Goal: Information Seeking & Learning: Learn about a topic

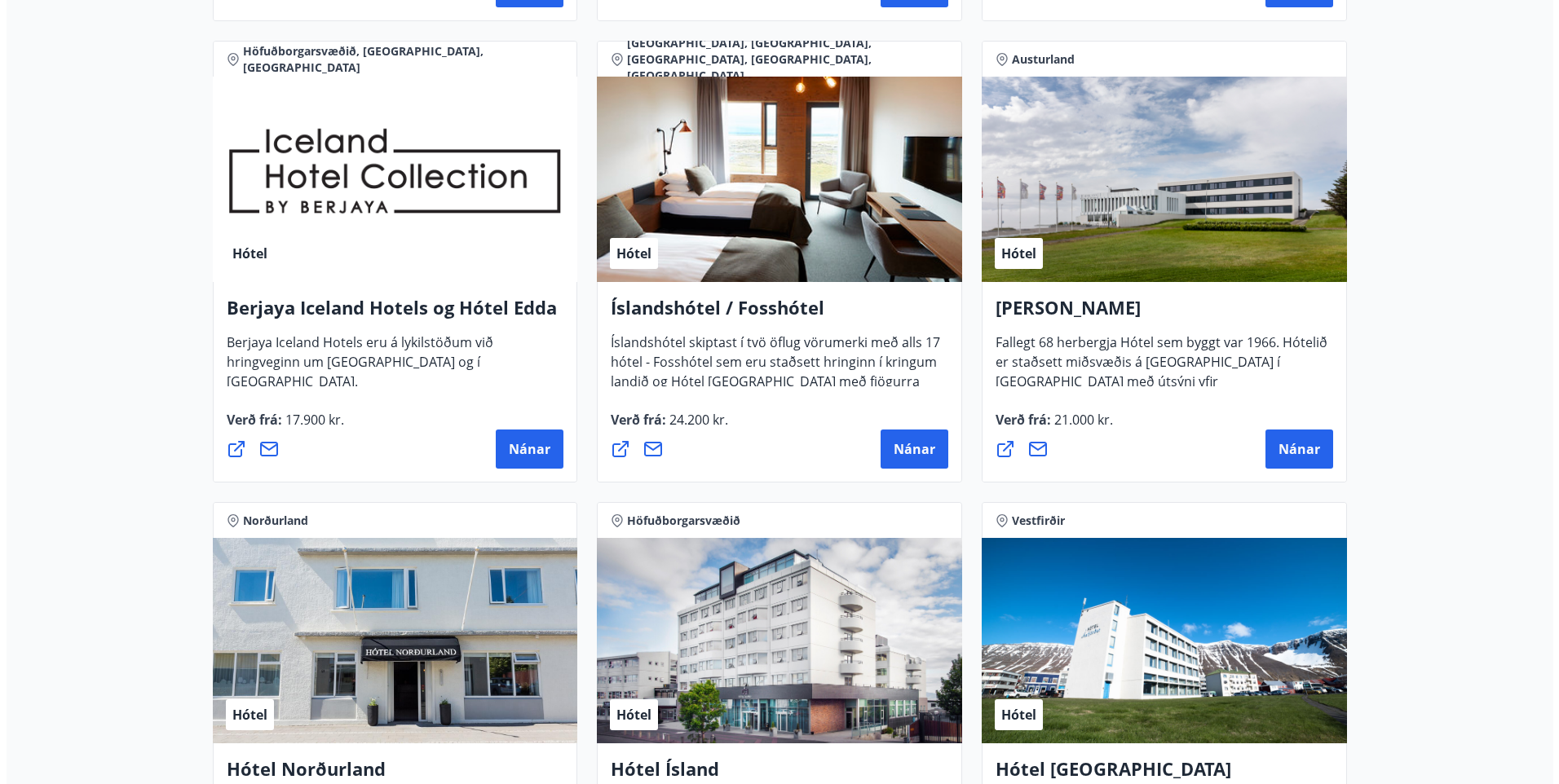
scroll to position [2201, 0]
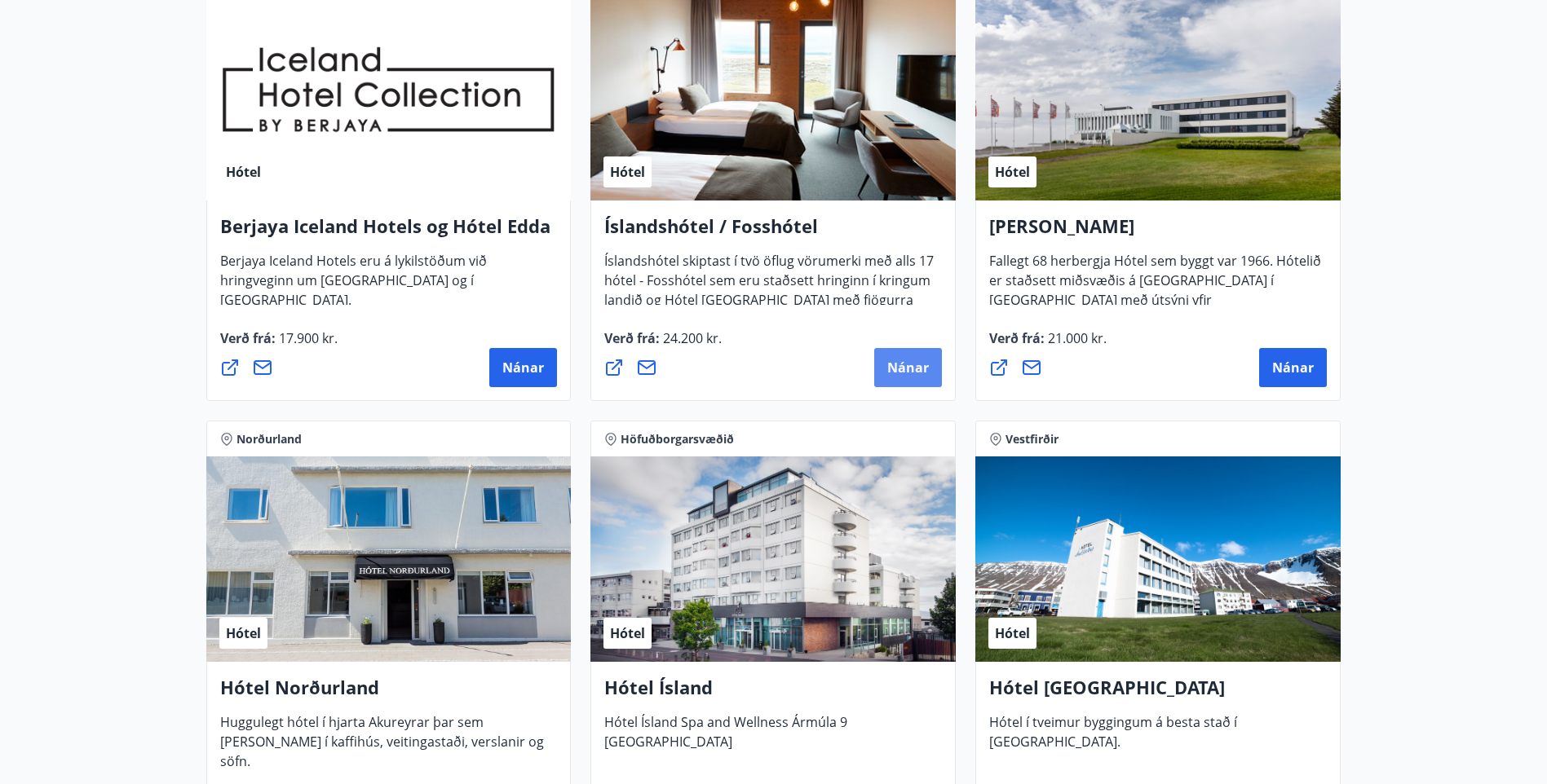
click at [904, 368] on span "Nánar" at bounding box center [908, 368] width 42 height 18
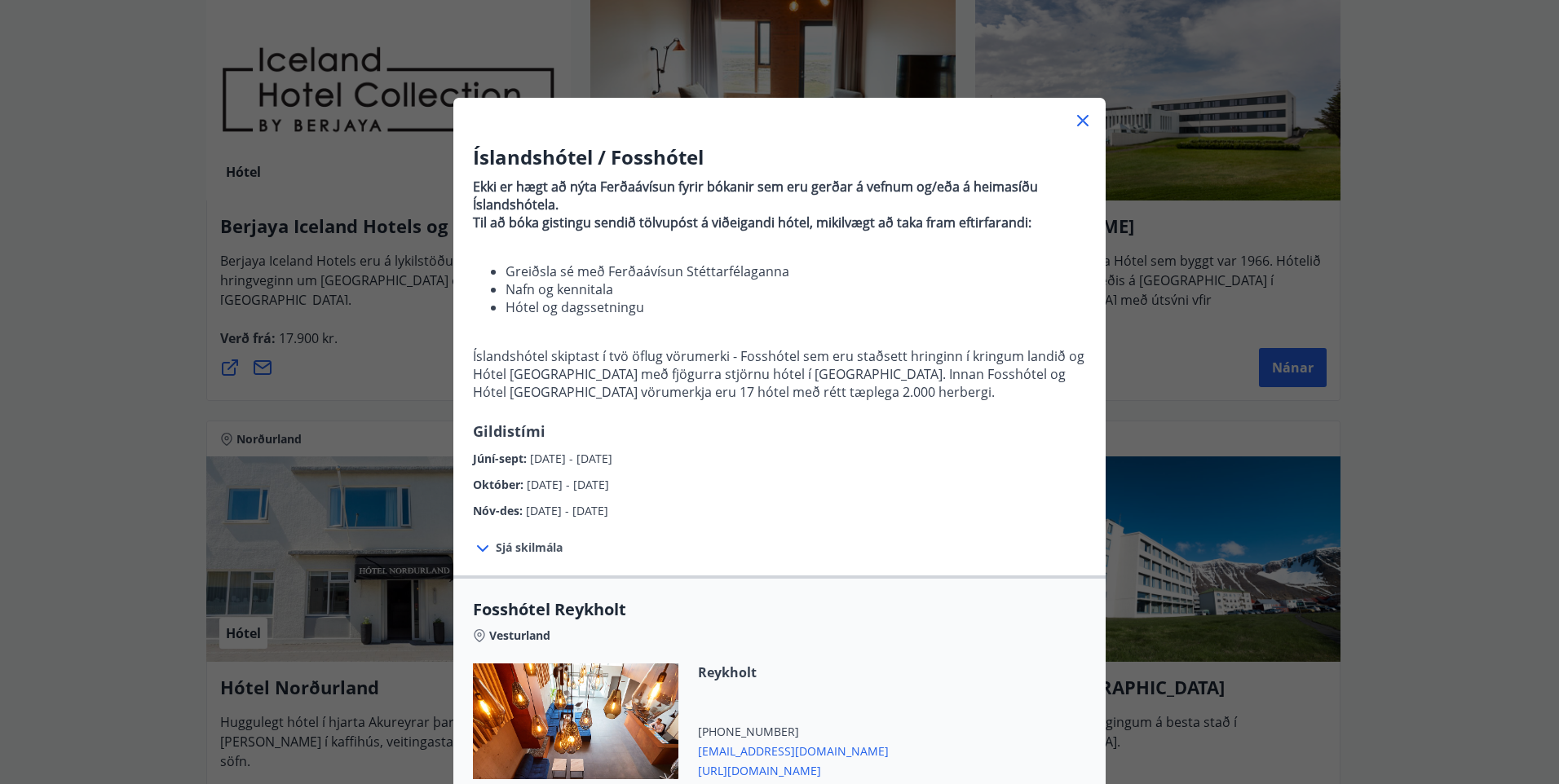
drag, startPoint x: 537, startPoint y: 464, endPoint x: 667, endPoint y: 460, distance: 130.1
click at [667, 460] on div "Júní-sept : [DATE] - [DATE]" at bounding box center [779, 455] width 613 height 26
drag, startPoint x: 667, startPoint y: 460, endPoint x: 732, endPoint y: 520, distance: 88.5
click at [732, 520] on div "Sjá skilmála Sérverð [PERSON_NAME] fyrir standard herbergi með morgunverði, hót…" at bounding box center [779, 548] width 652 height 56
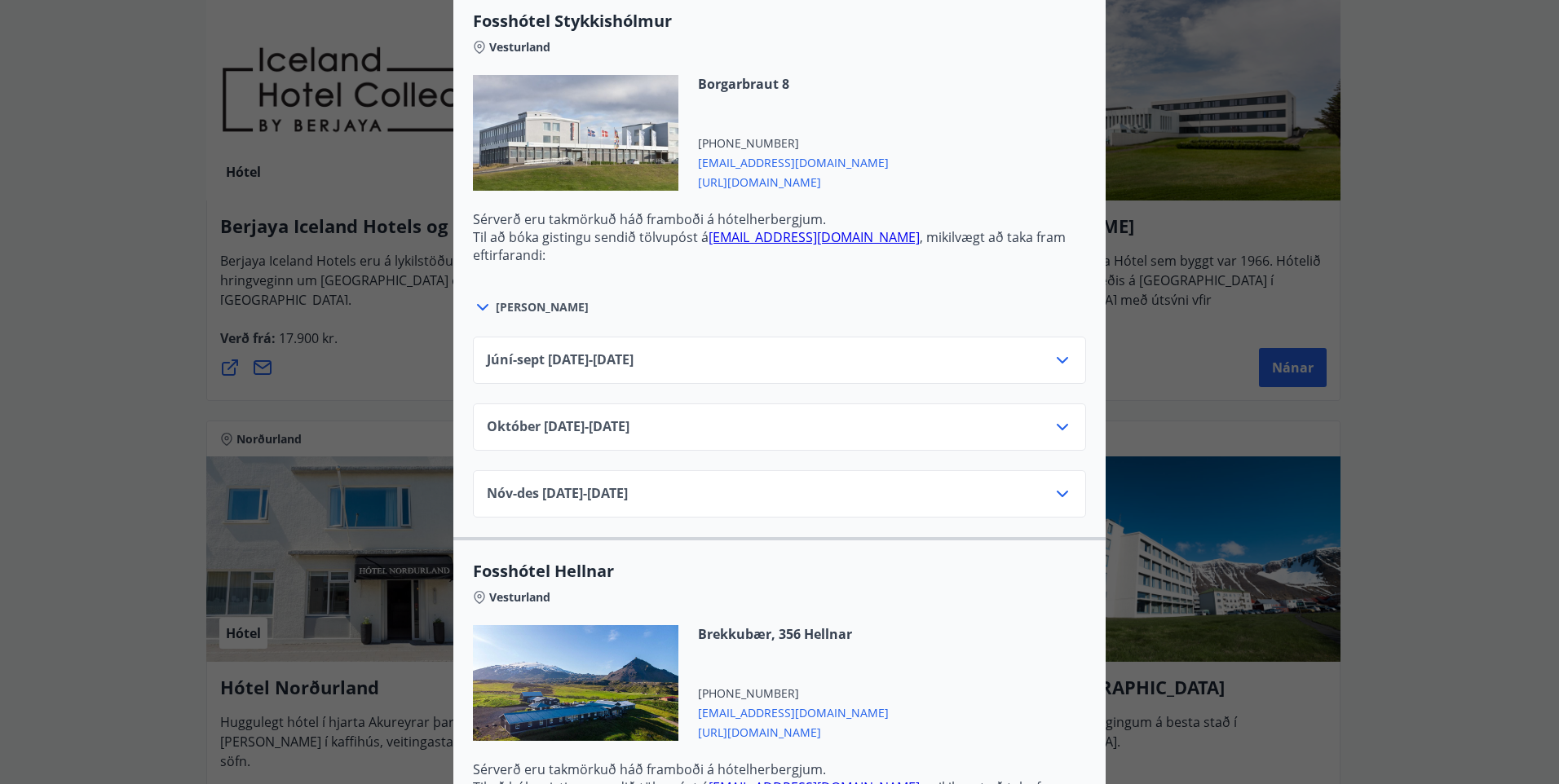
scroll to position [1141, 0]
click at [544, 376] on div "Júní-[DATE]06.25 - [DATE]" at bounding box center [779, 365] width 586 height 33
click at [544, 370] on div "Júní-[DATE]06.25 - [DATE]" at bounding box center [779, 365] width 586 height 33
click at [1062, 361] on icon at bounding box center [1063, 359] width 20 height 20
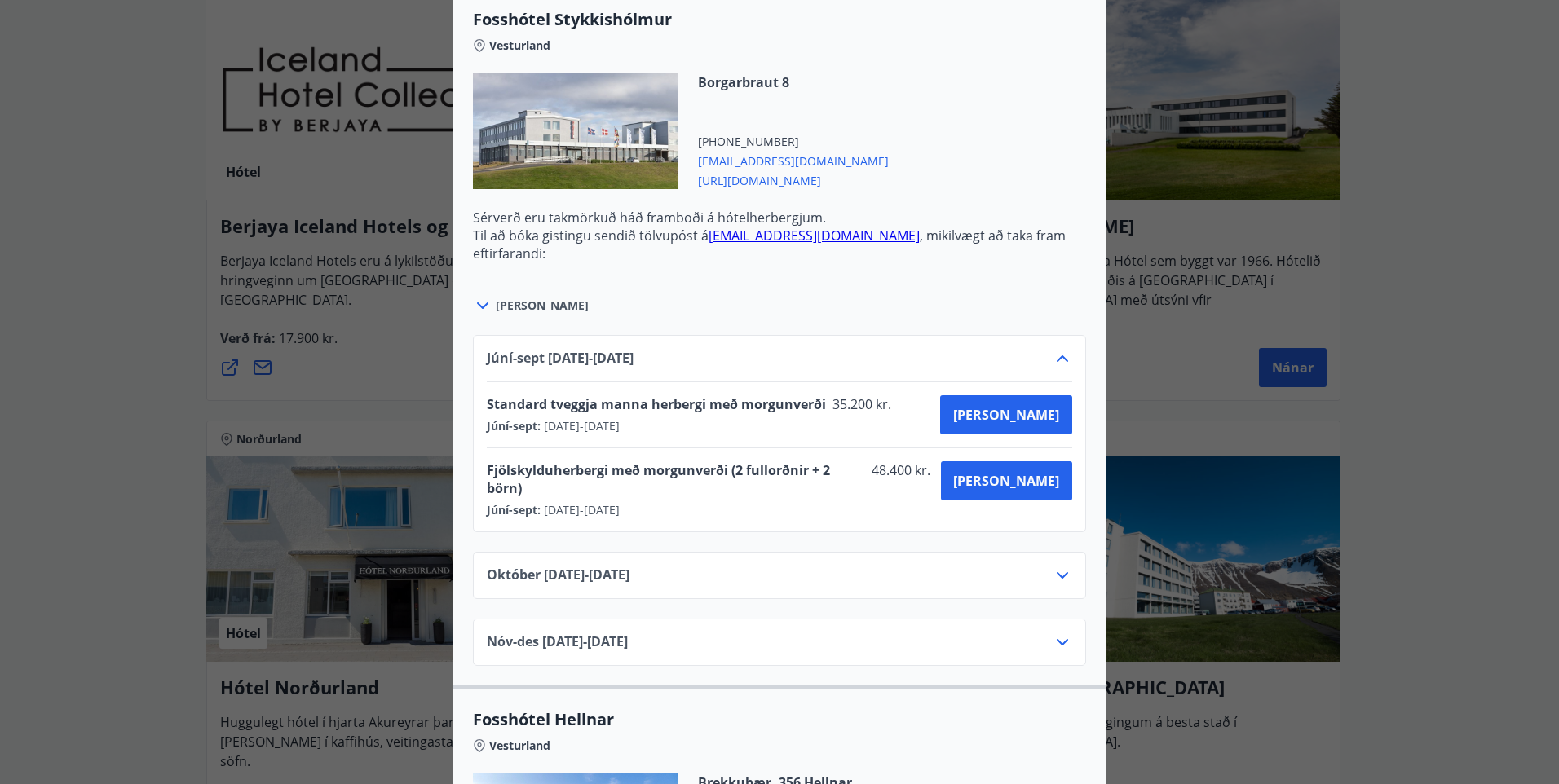
click at [1062, 354] on icon at bounding box center [1063, 359] width 20 height 20
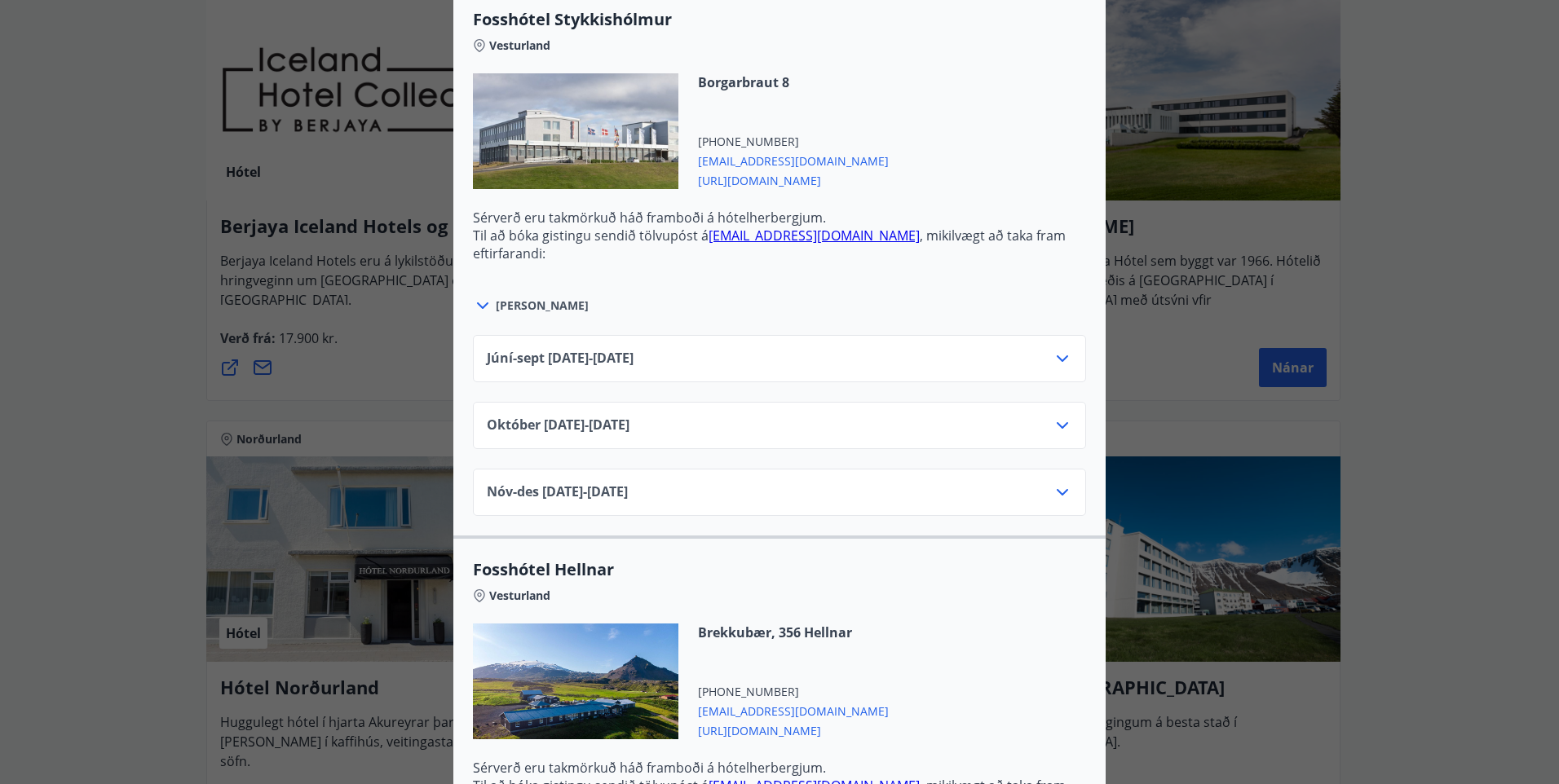
click at [1053, 424] on icon at bounding box center [1063, 426] width 20 height 20
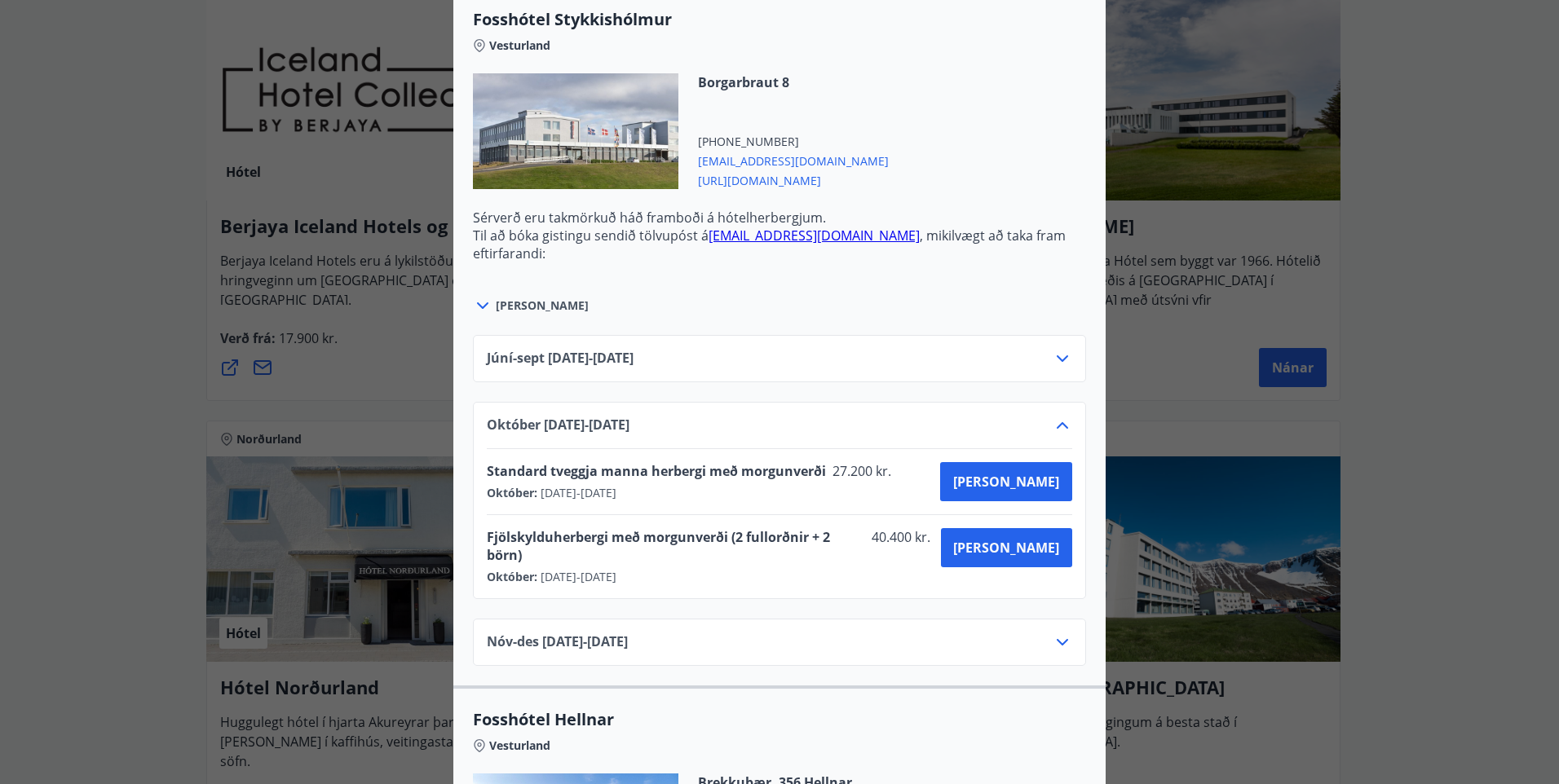
click at [1053, 423] on icon at bounding box center [1063, 426] width 20 height 20
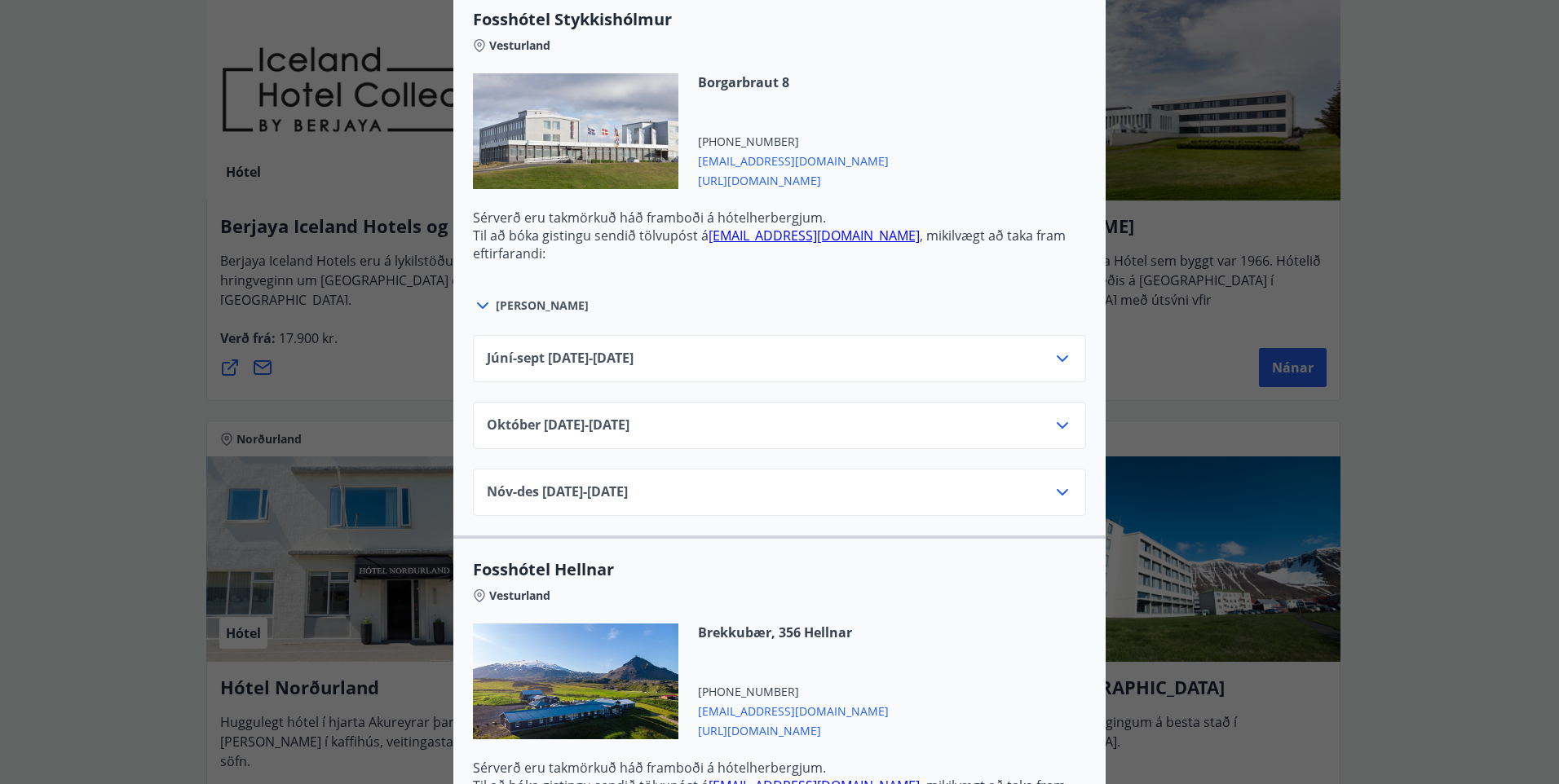
click at [1045, 492] on div "Nóv-[DATE]11.25 - [DATE]" at bounding box center [779, 499] width 586 height 33
click at [1056, 492] on icon at bounding box center [1063, 492] width 20 height 20
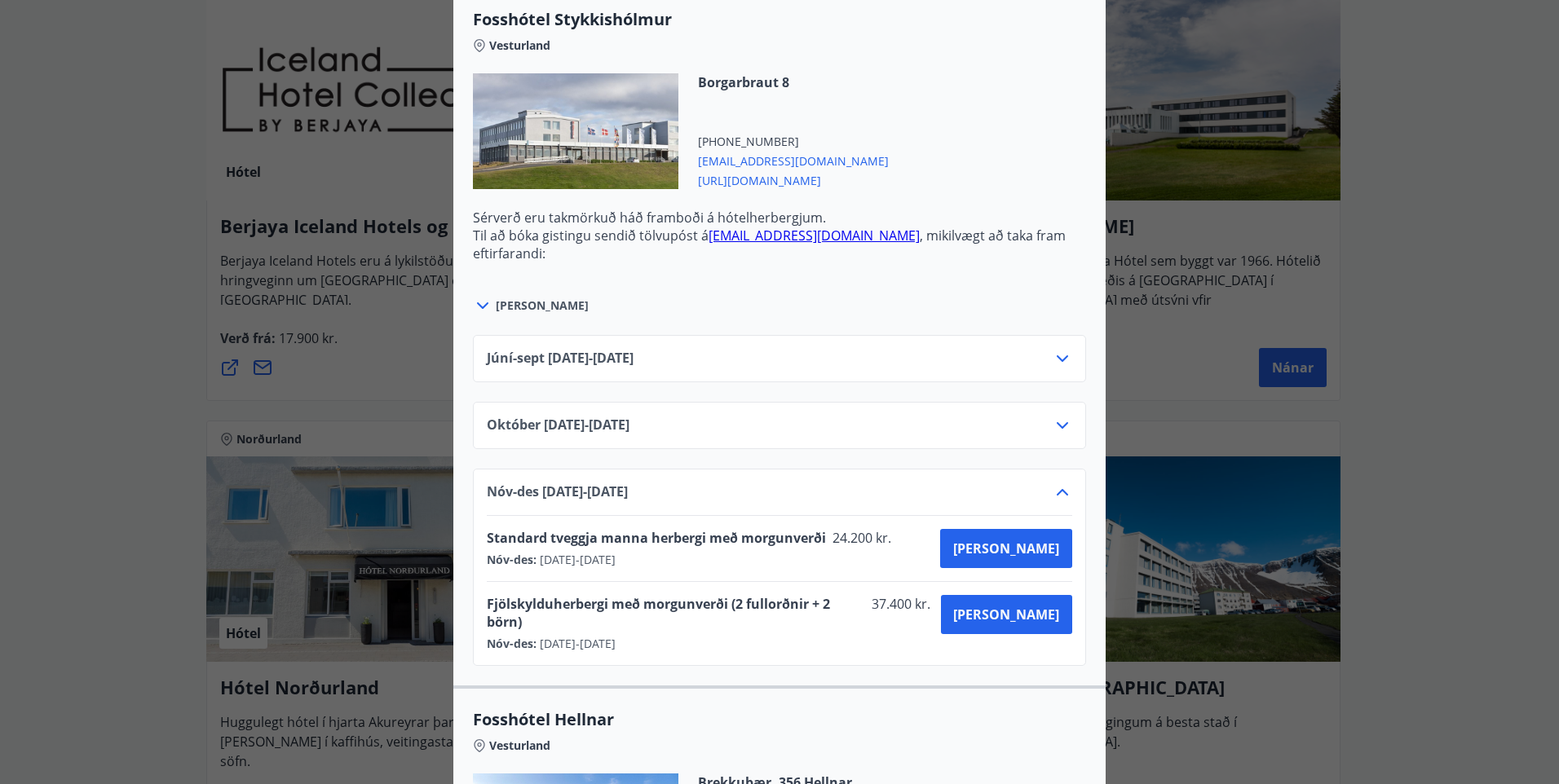
click at [1056, 492] on icon at bounding box center [1063, 492] width 20 height 20
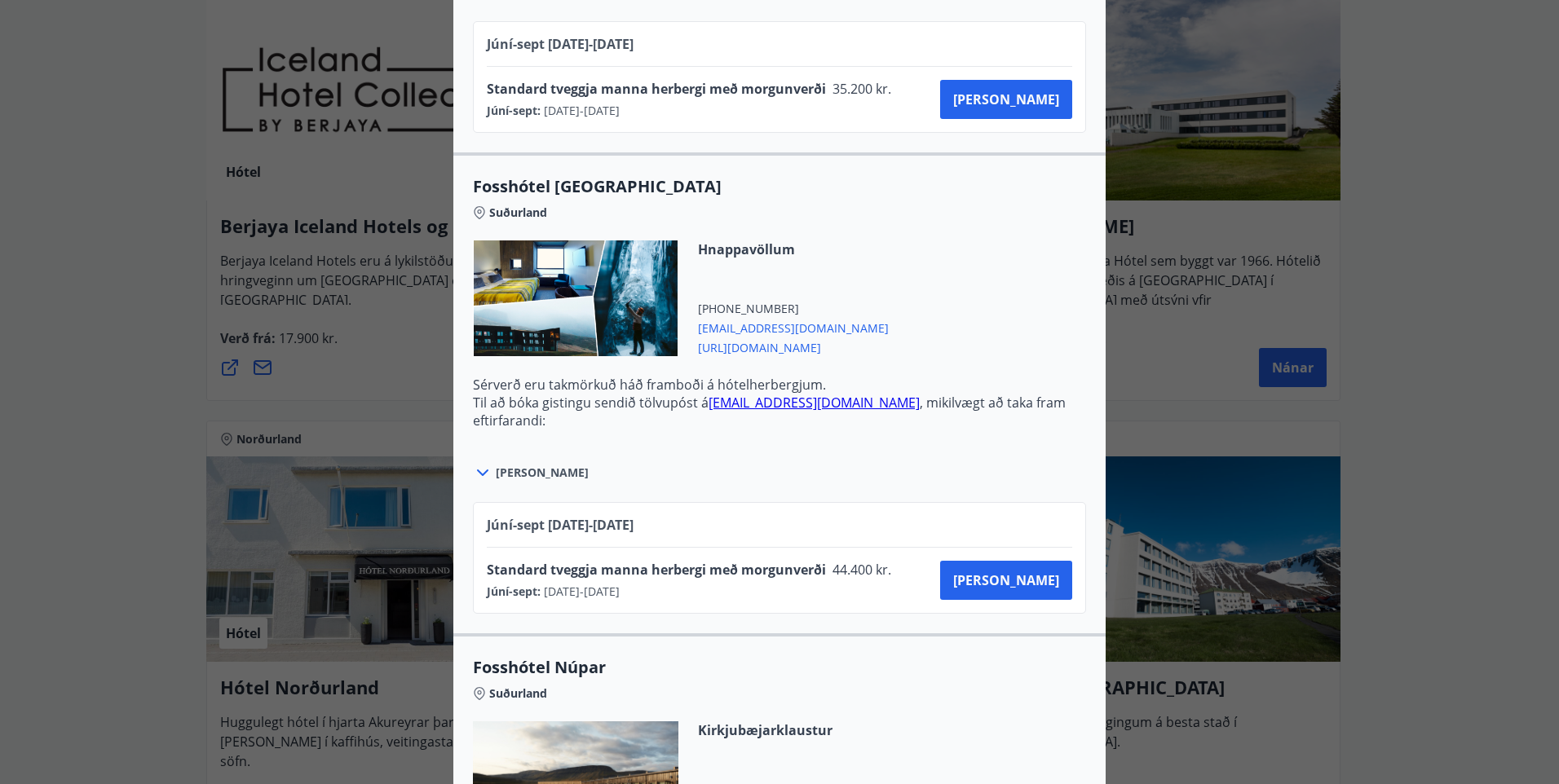
scroll to position [4827, 0]
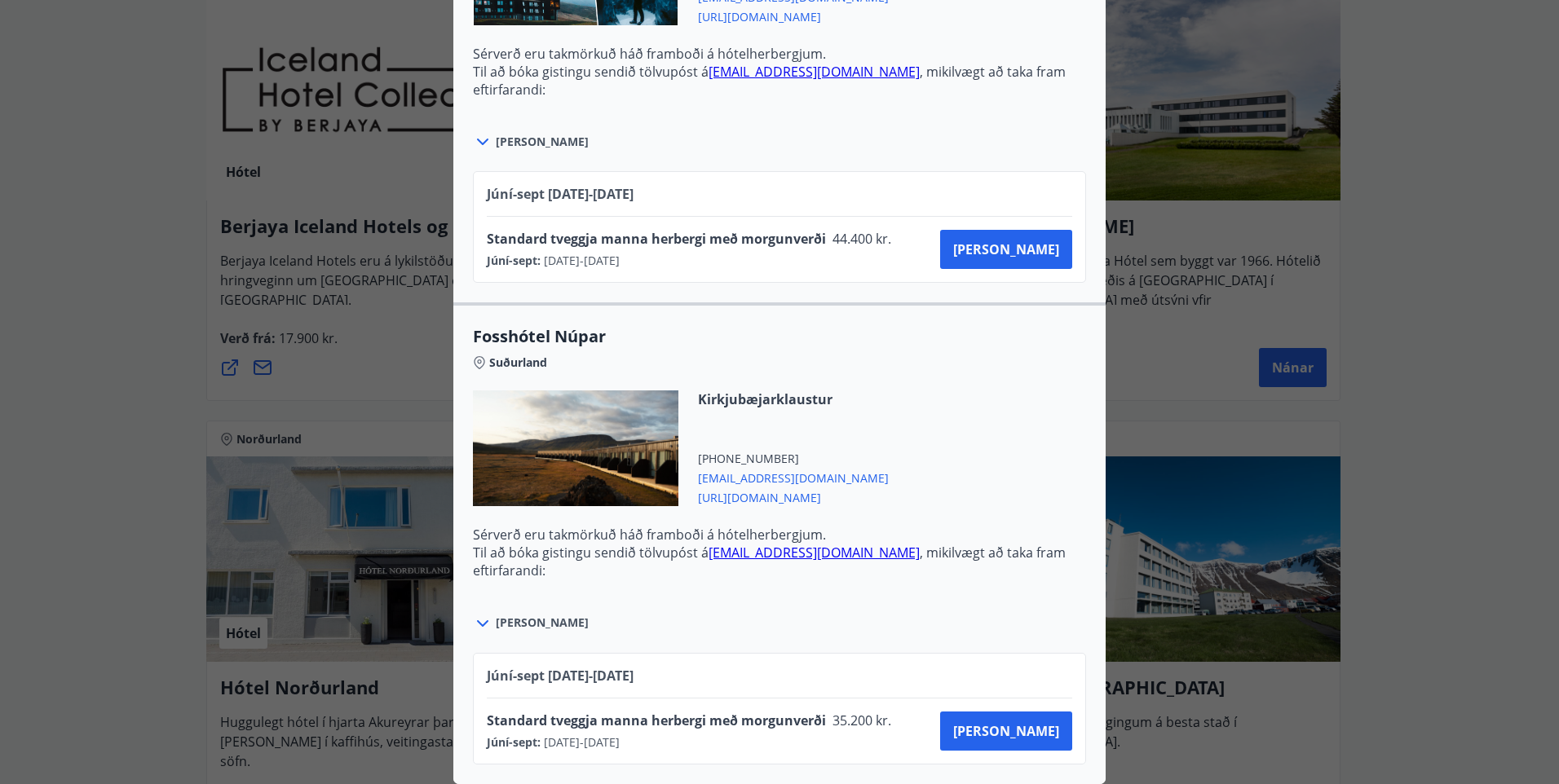
click at [1505, 250] on div "Íslandshótel / Fosshótel Ekki er hægt að nýta Ferðaávísun fyrir bókanir sem eru…" at bounding box center [779, 392] width 1559 height 784
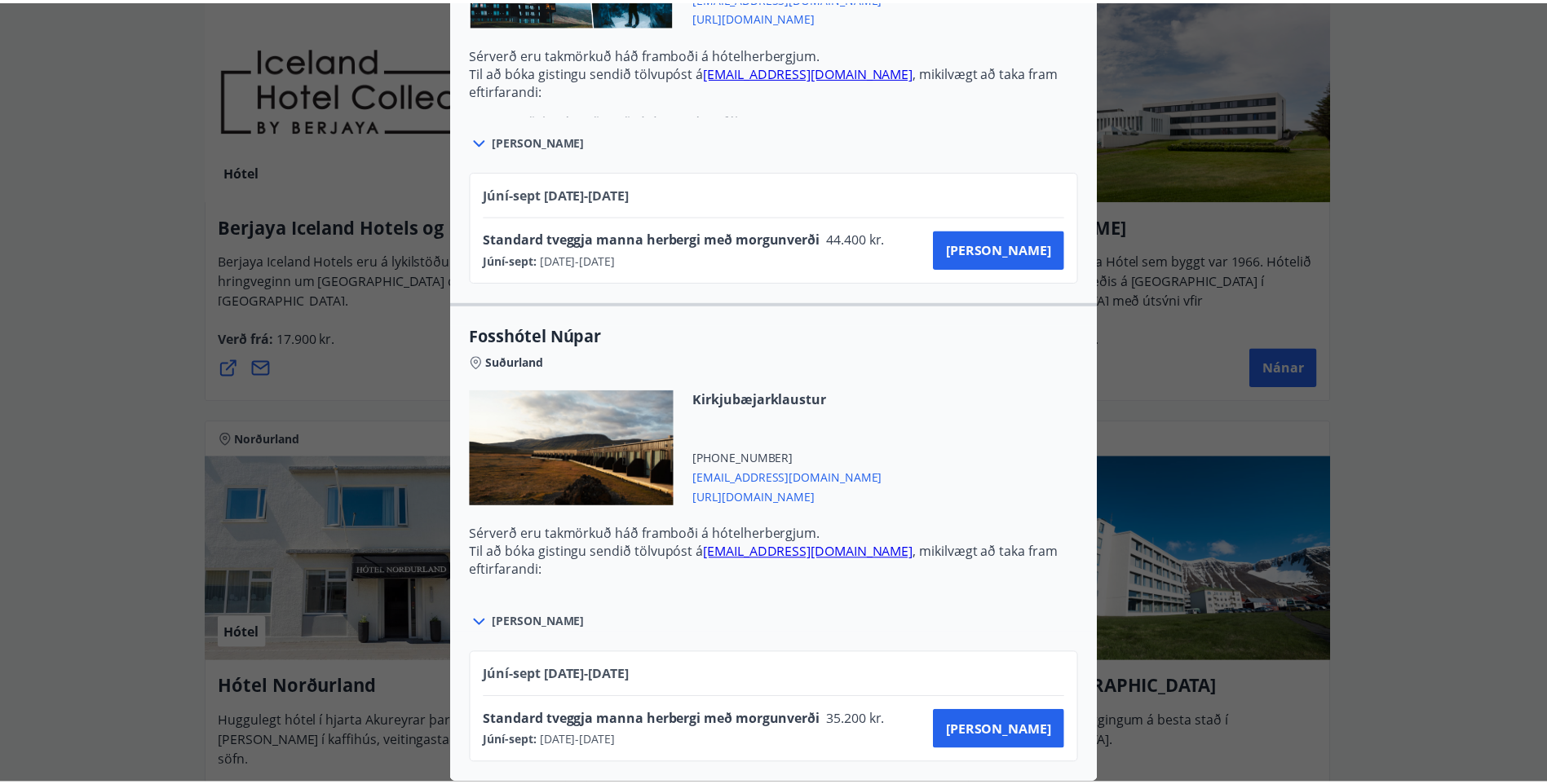
scroll to position [0, 0]
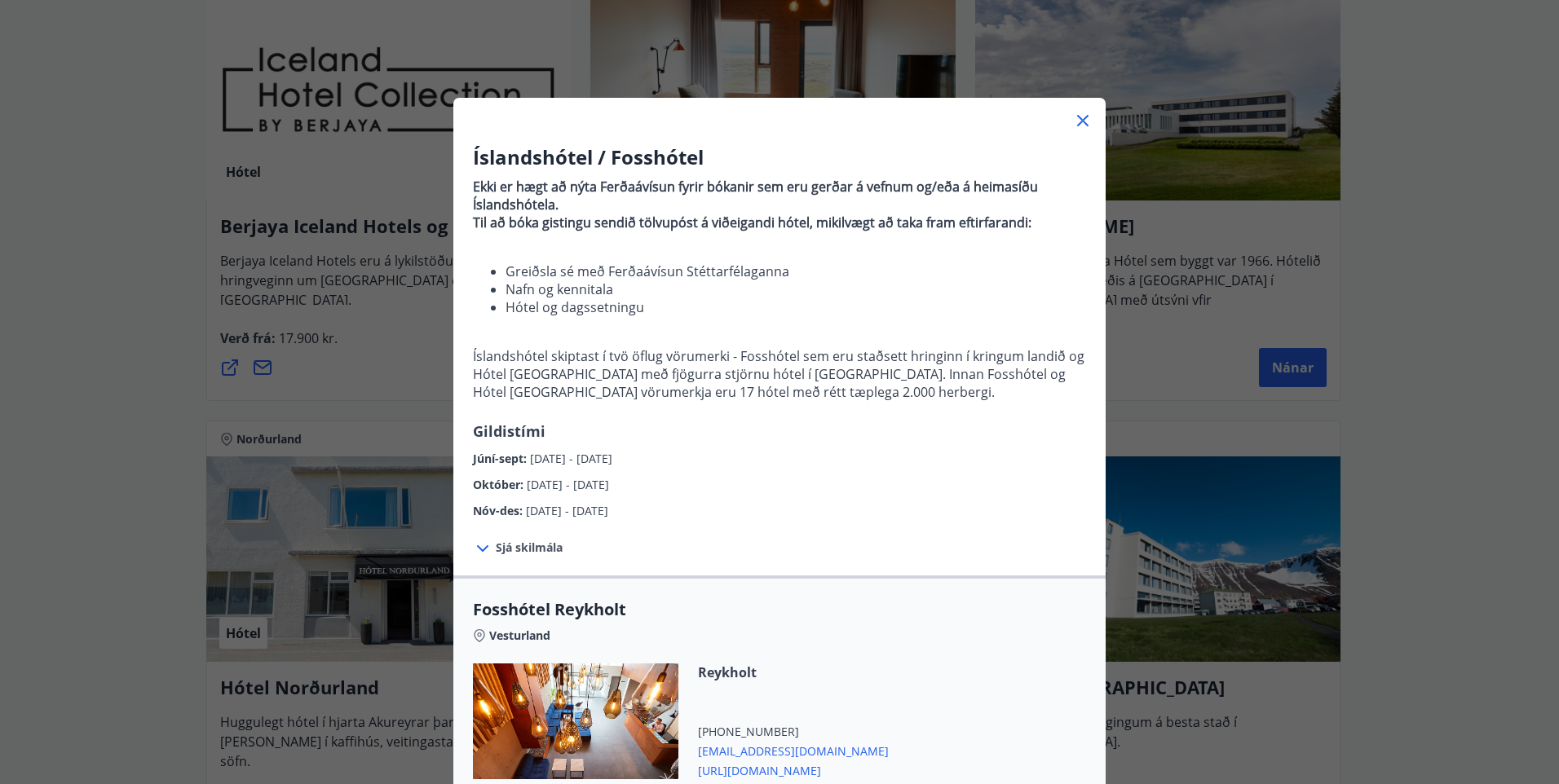
click at [1077, 120] on icon at bounding box center [1083, 120] width 11 height 11
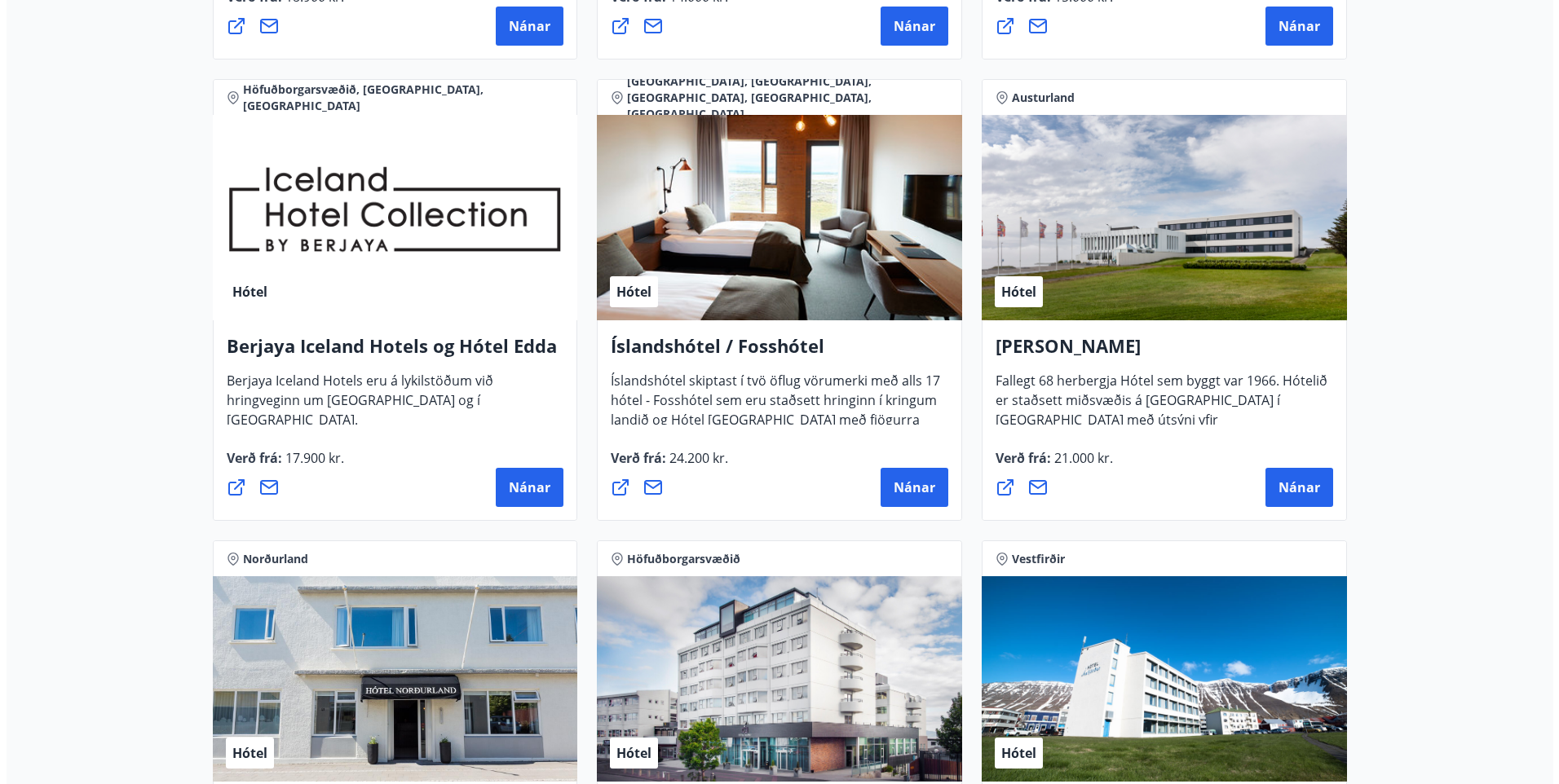
scroll to position [1956, 0]
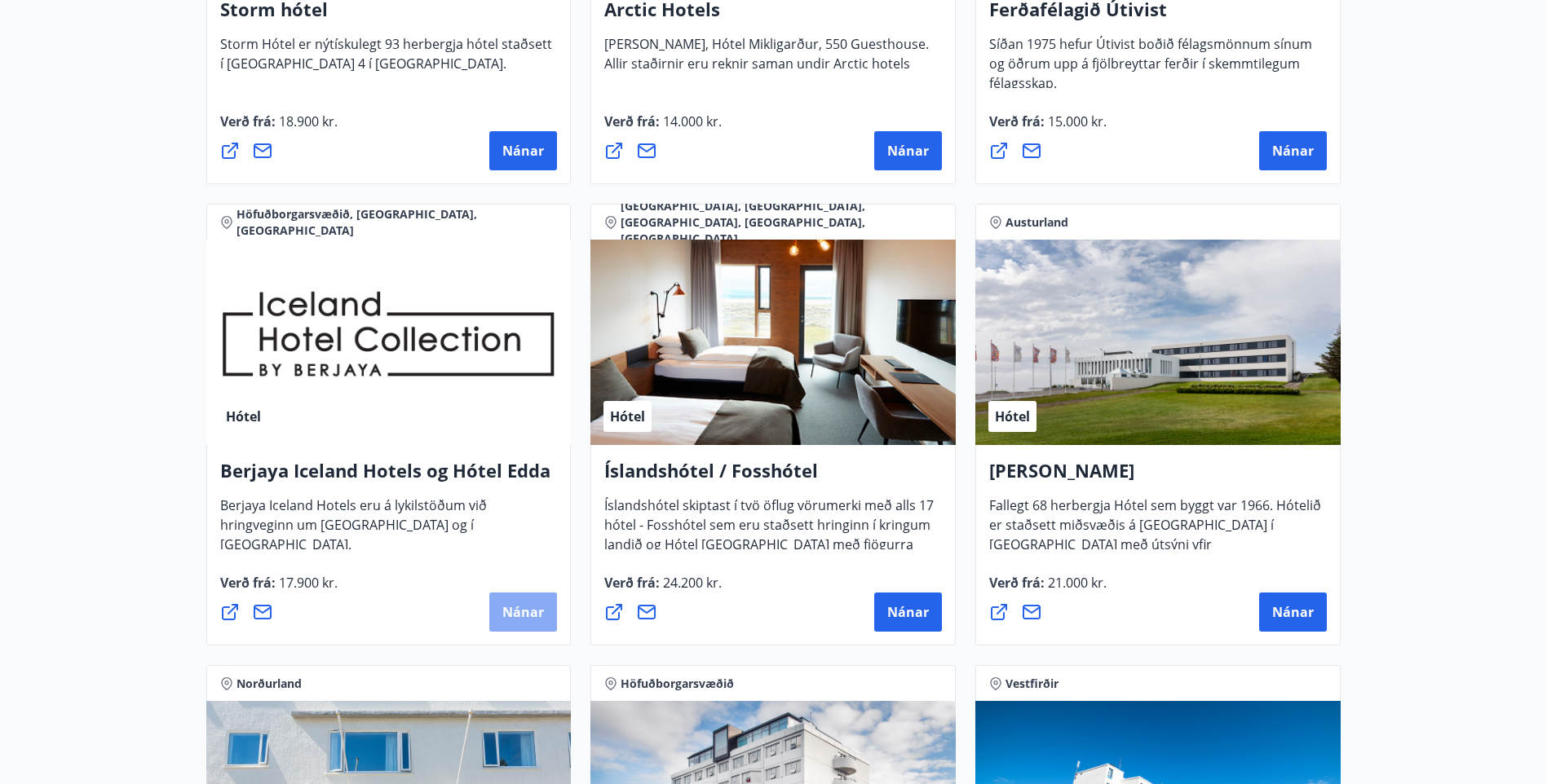
click at [509, 608] on span "Nánar" at bounding box center [523, 612] width 42 height 18
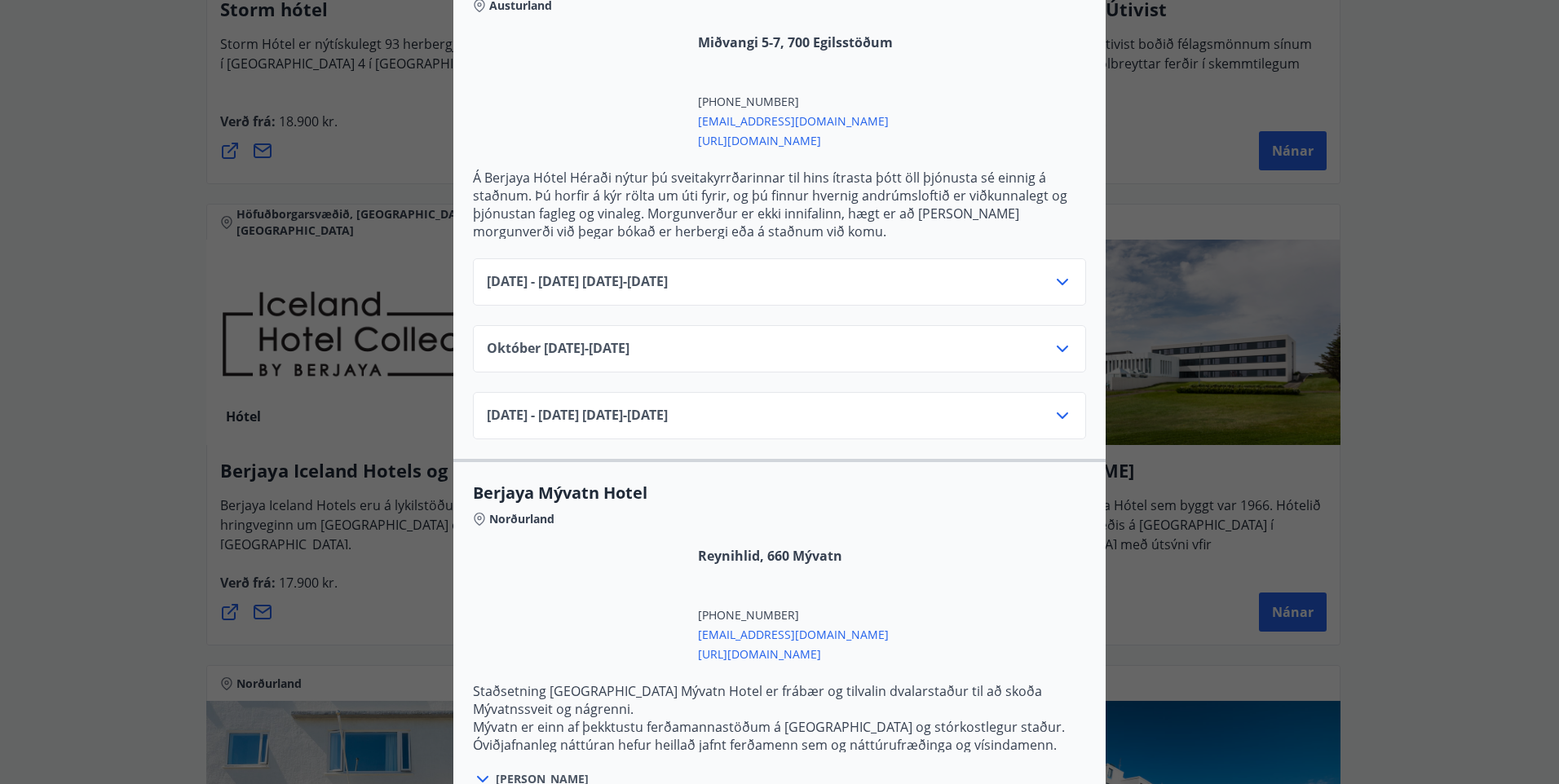
scroll to position [1793, 0]
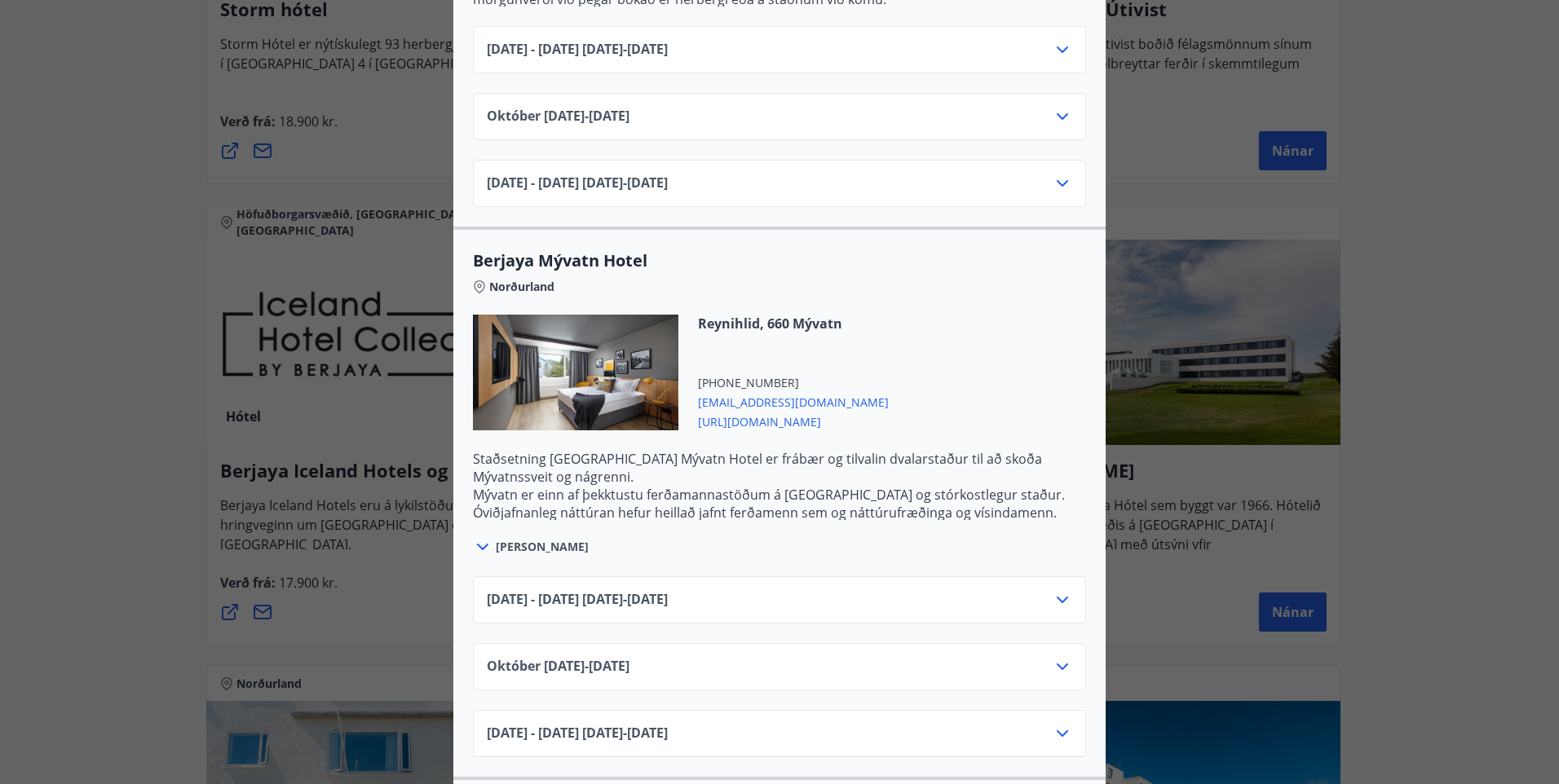
click at [603, 591] on span "[DATE] - [DATE] [DATE] - [DATE]" at bounding box center [577, 600] width 181 height 20
click at [1053, 590] on icon at bounding box center [1063, 600] width 20 height 20
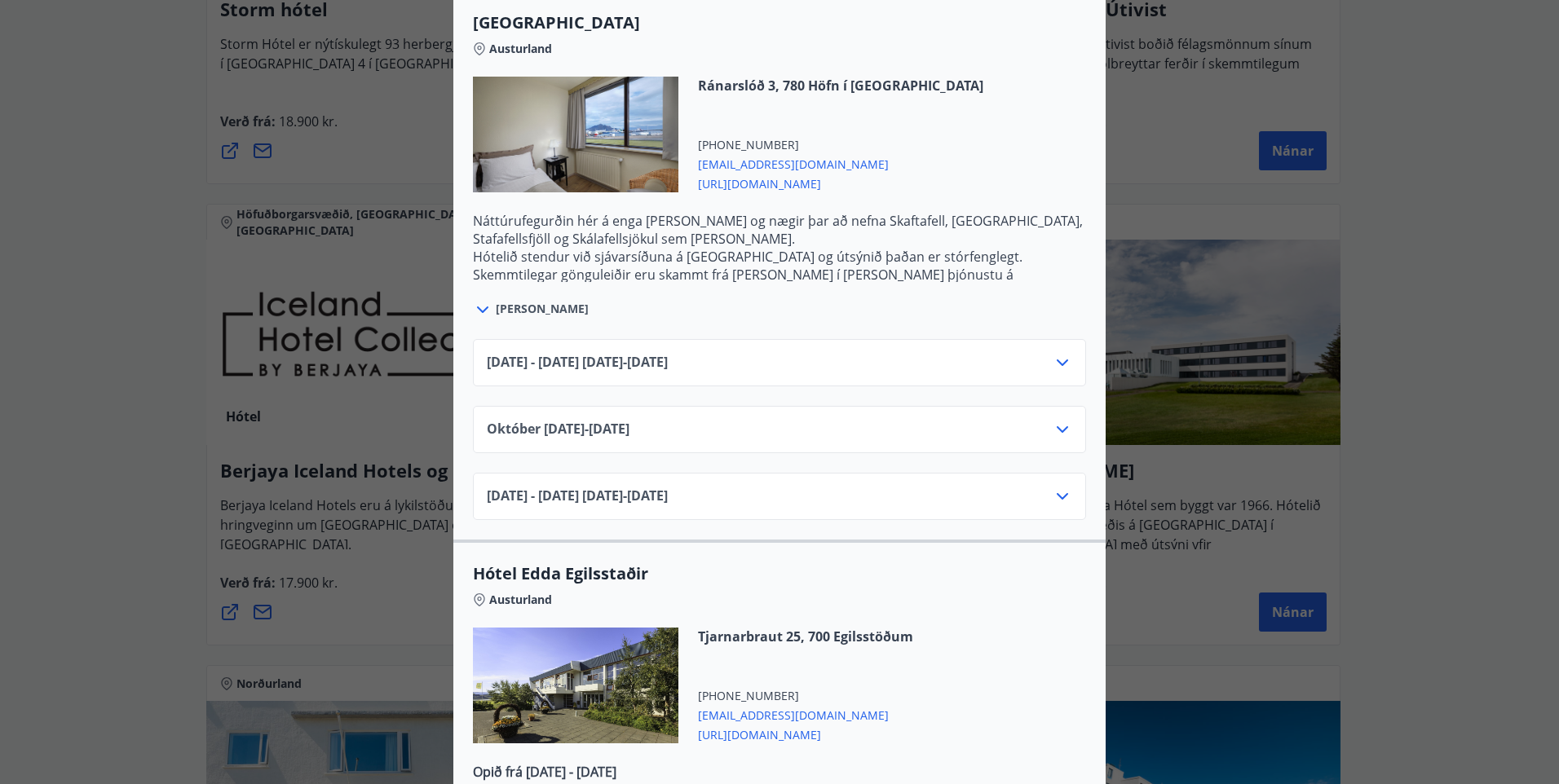
scroll to position [2608, 0]
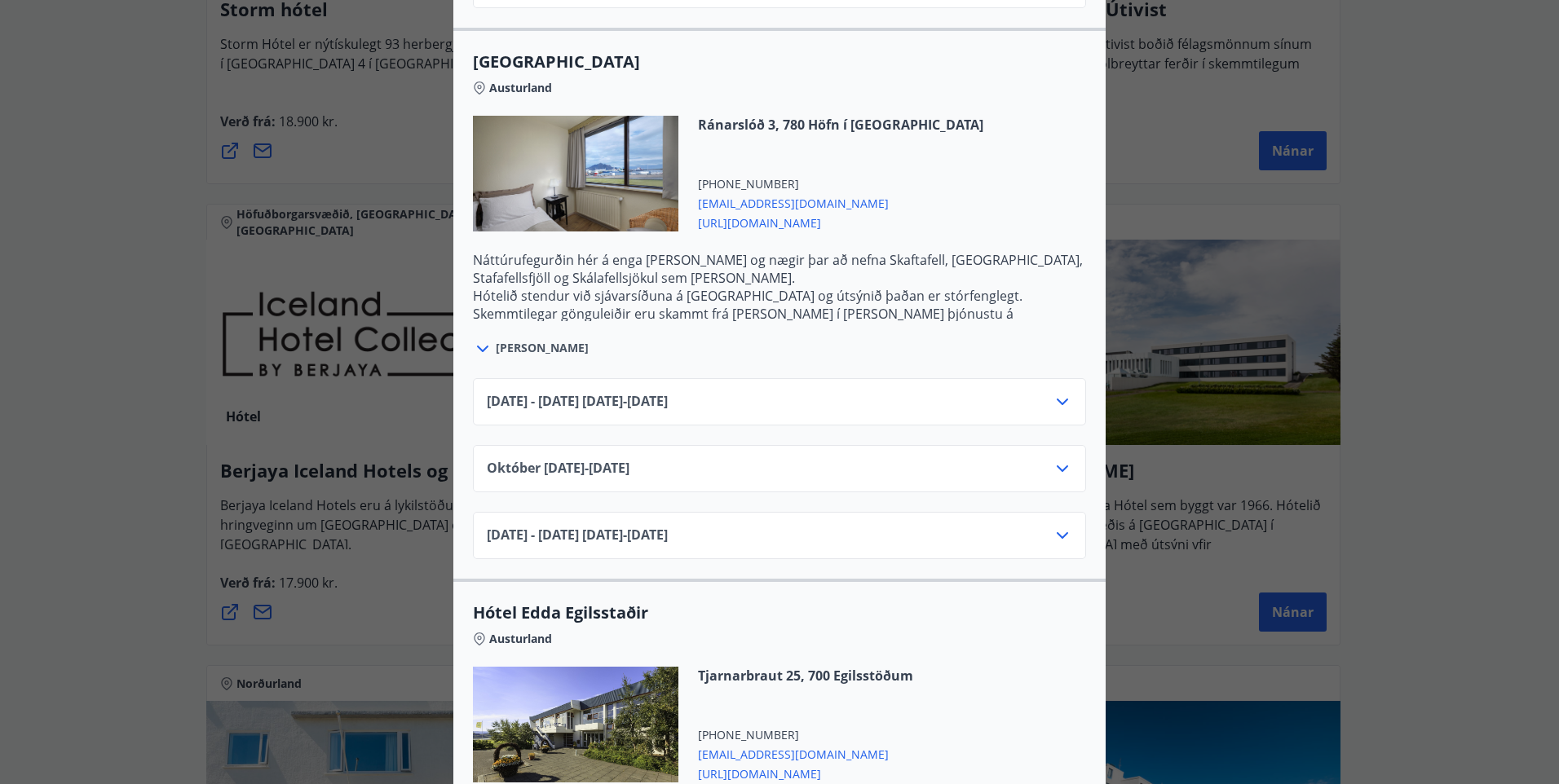
click at [1053, 392] on icon at bounding box center [1063, 402] width 20 height 20
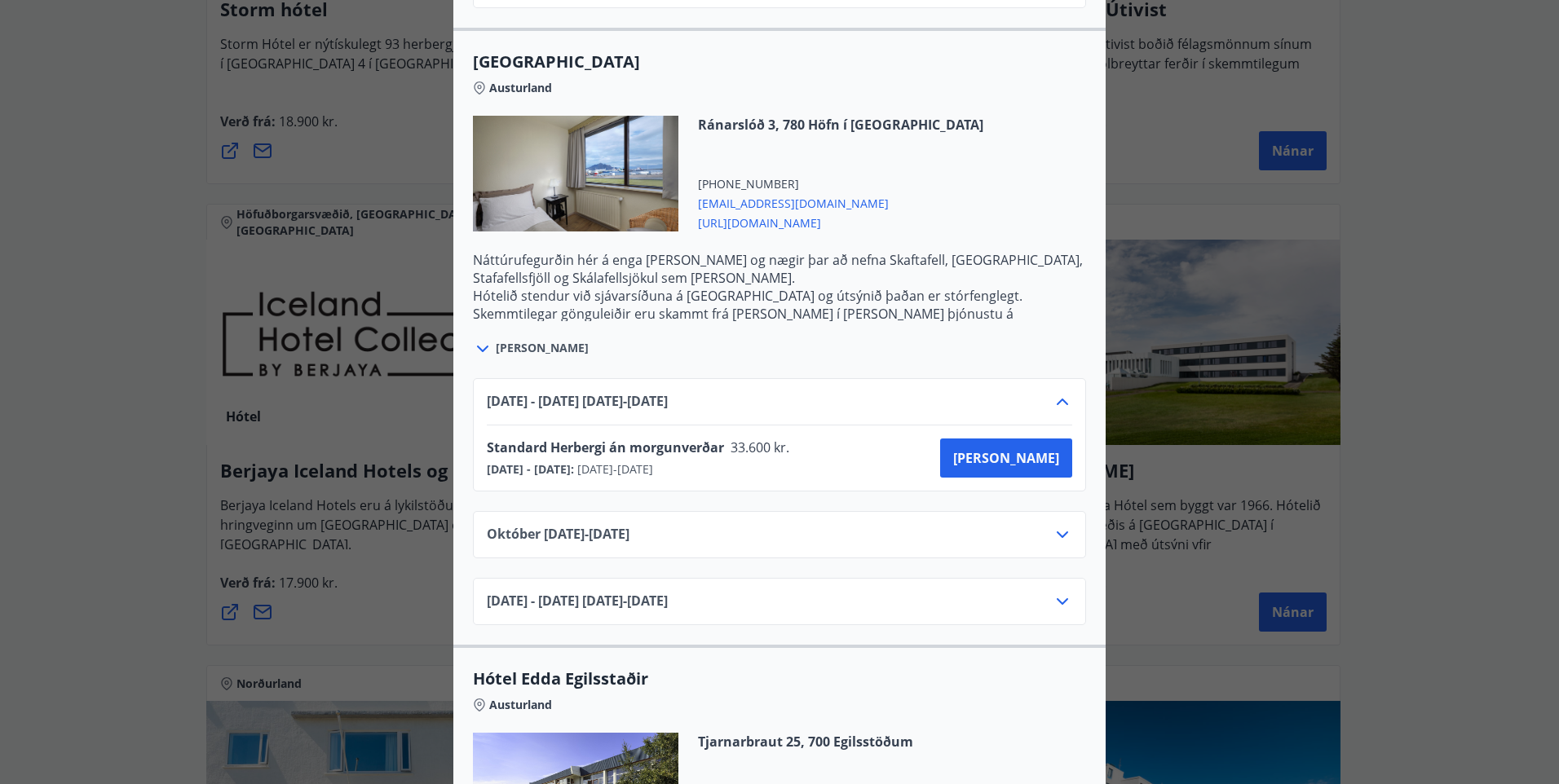
click at [1053, 392] on icon at bounding box center [1063, 402] width 20 height 20
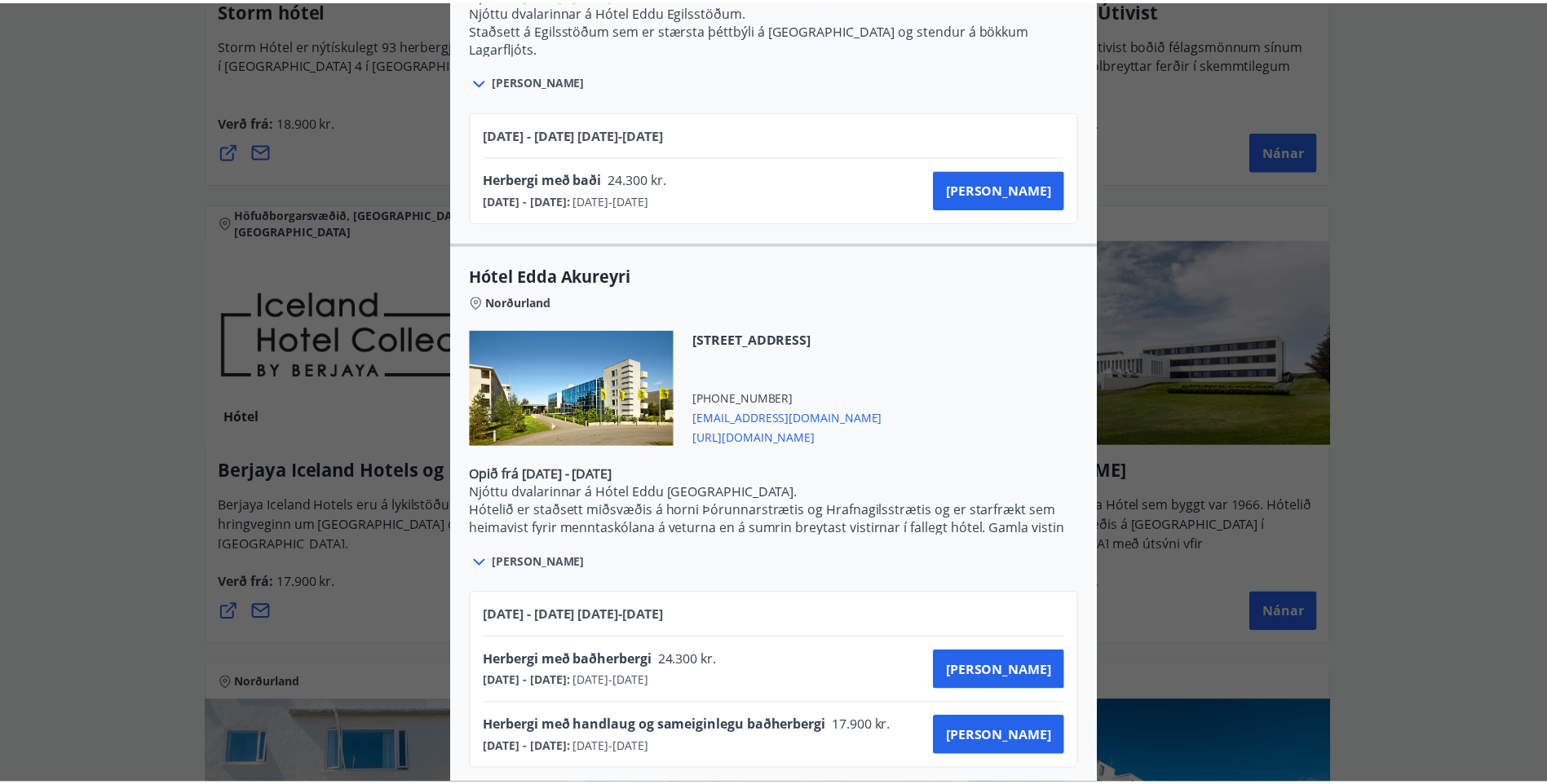
scroll to position [0, 0]
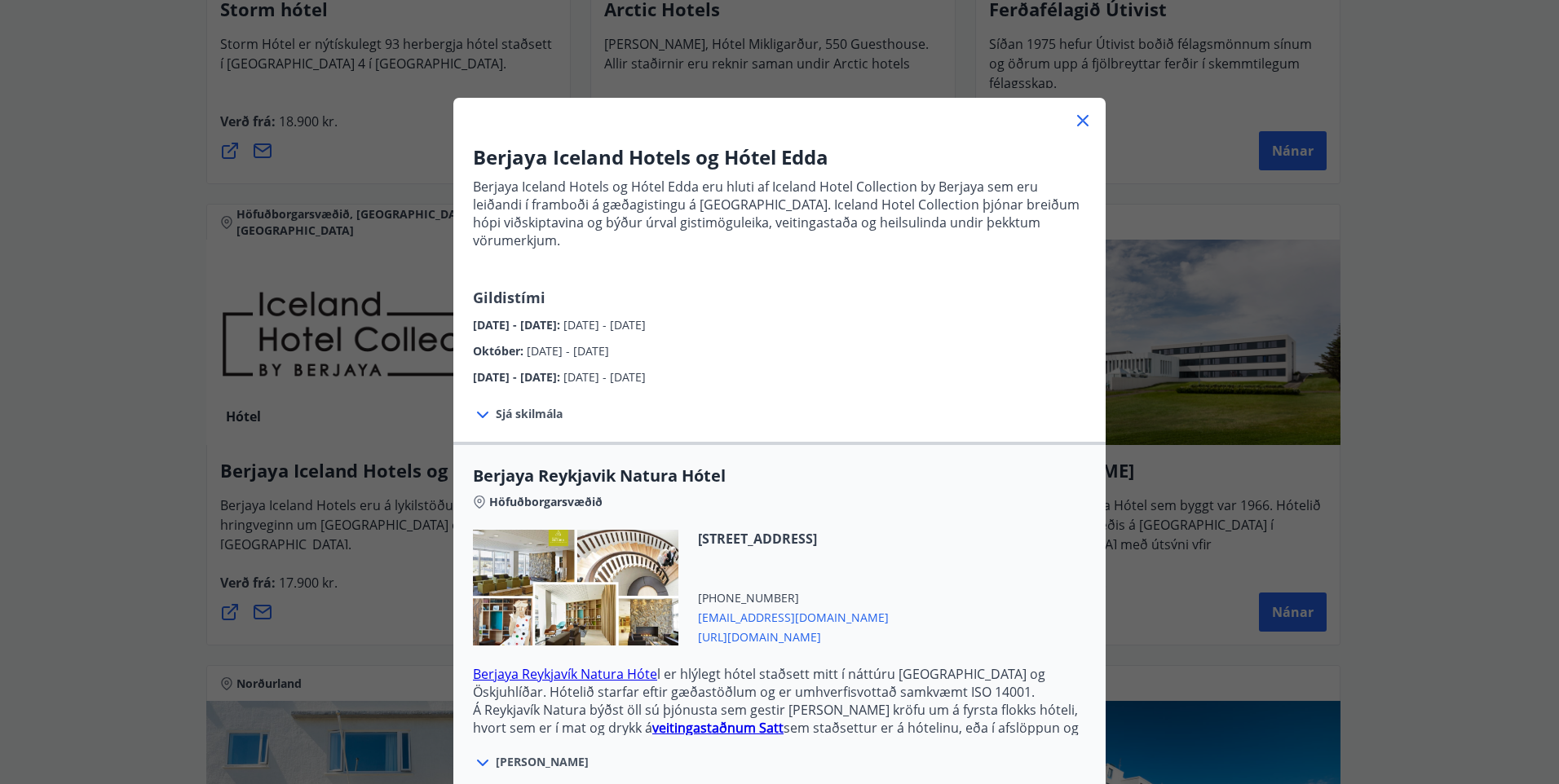
click at [1437, 378] on div "Berjaya Iceland Hotels og Hótel Edda Berjaya Iceland Hotels og Hótel Edda eru h…" at bounding box center [779, 392] width 1559 height 784
click at [1424, 385] on div "Berjaya Iceland Hotels og Hótel Edda Berjaya Iceland Hotels og Hótel Edda eru h…" at bounding box center [779, 392] width 1559 height 784
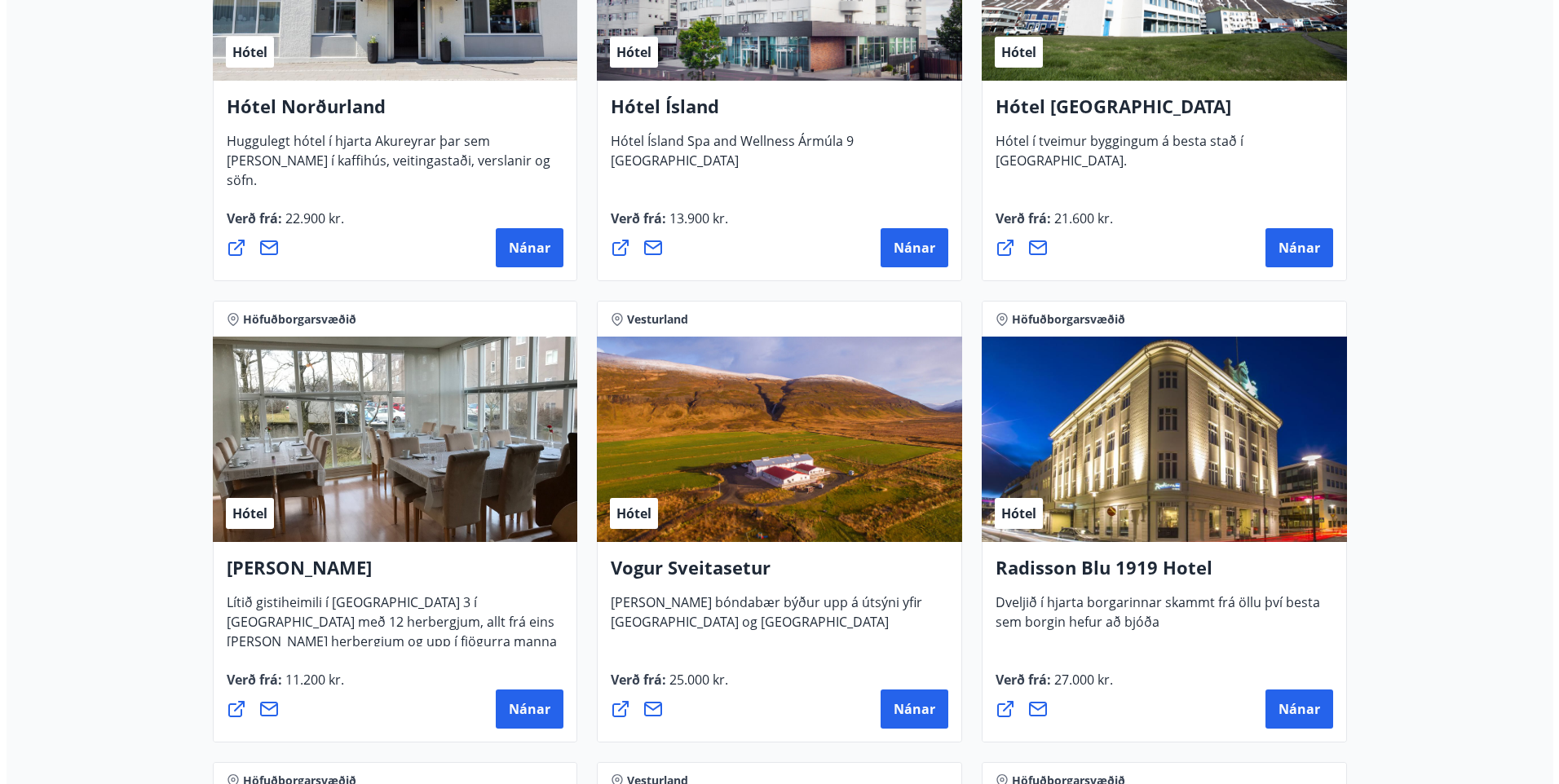
scroll to position [2934, 0]
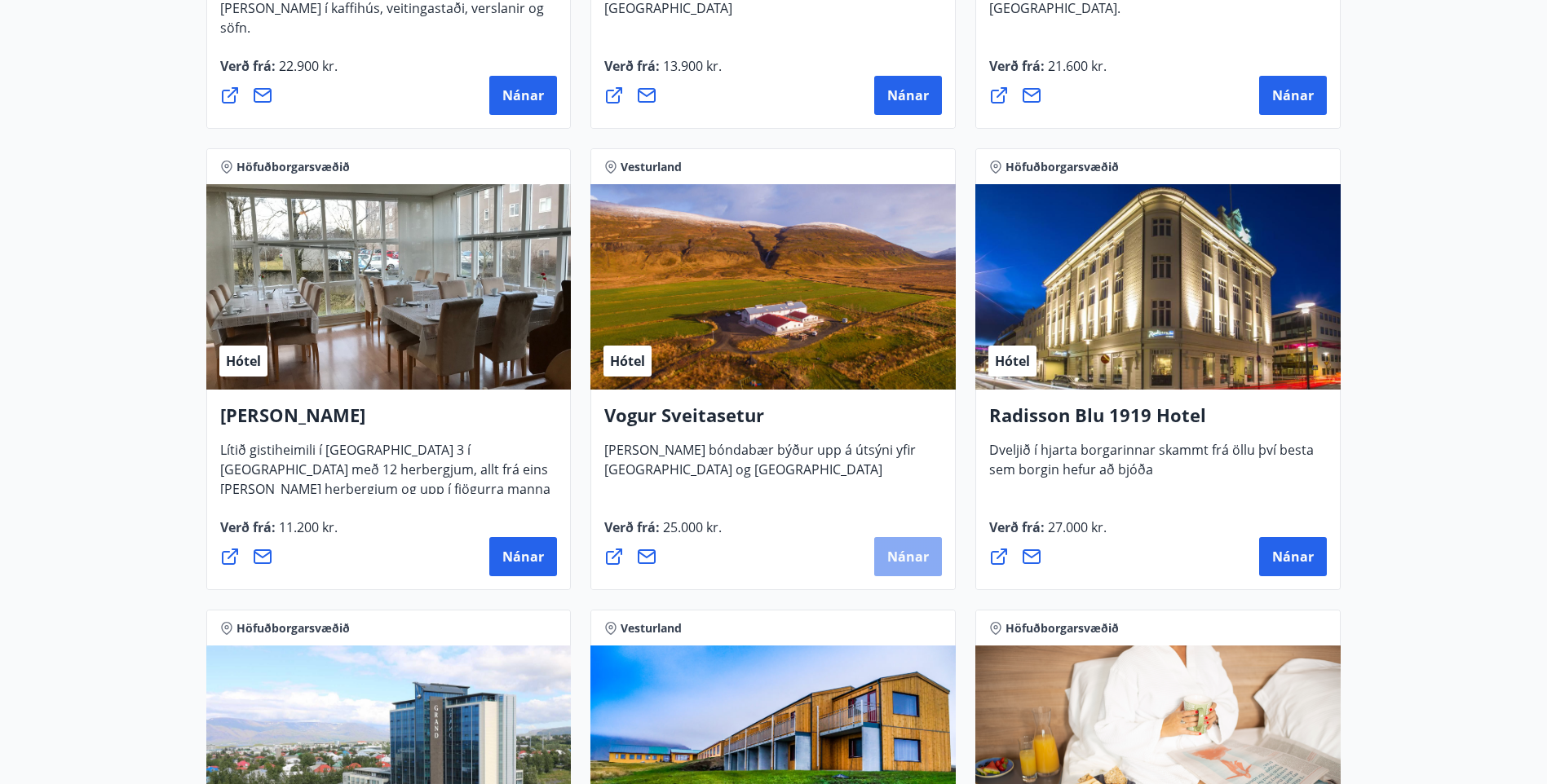
click at [899, 558] on span "Nánar" at bounding box center [908, 557] width 42 height 18
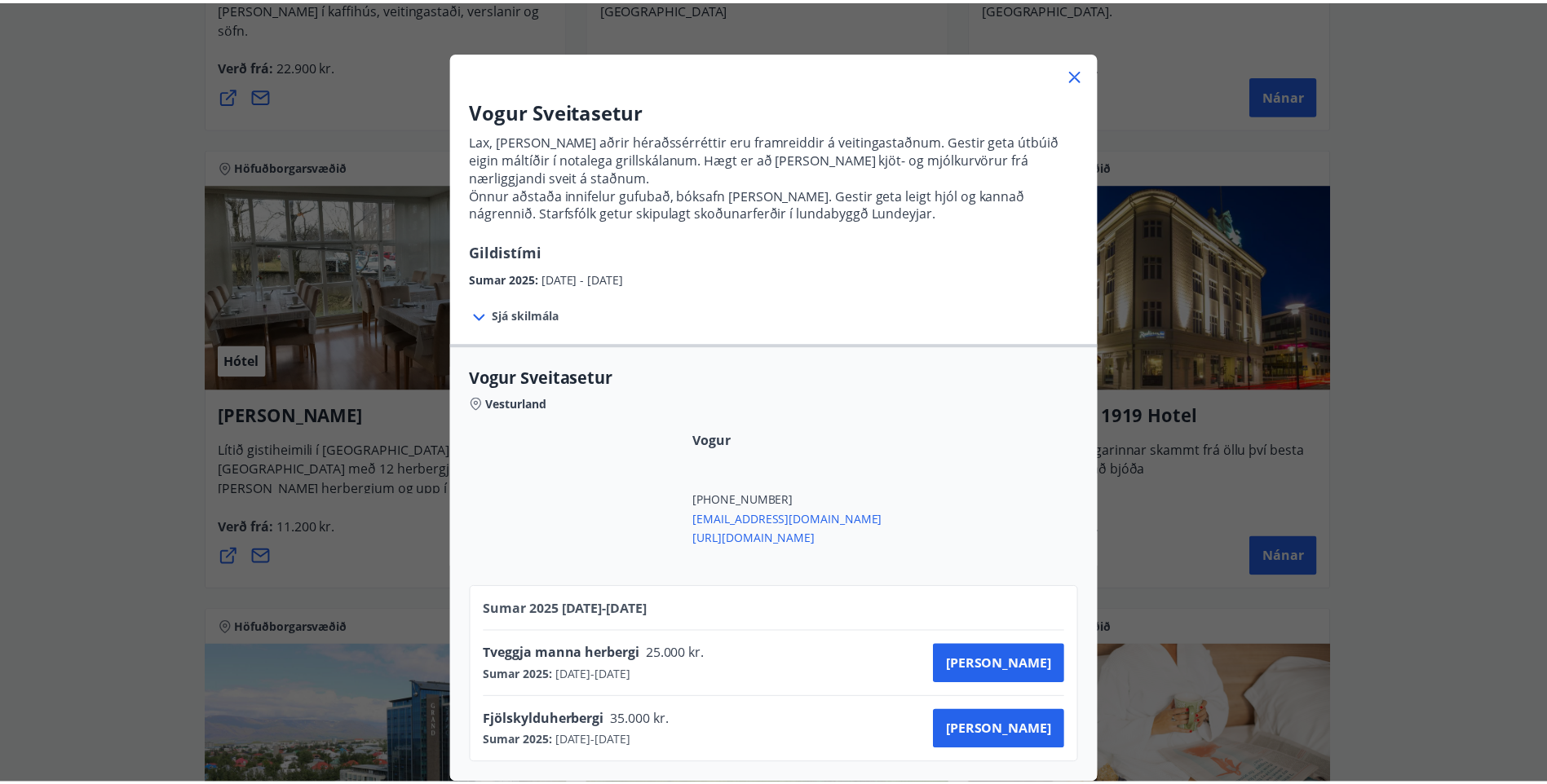
scroll to position [0, 0]
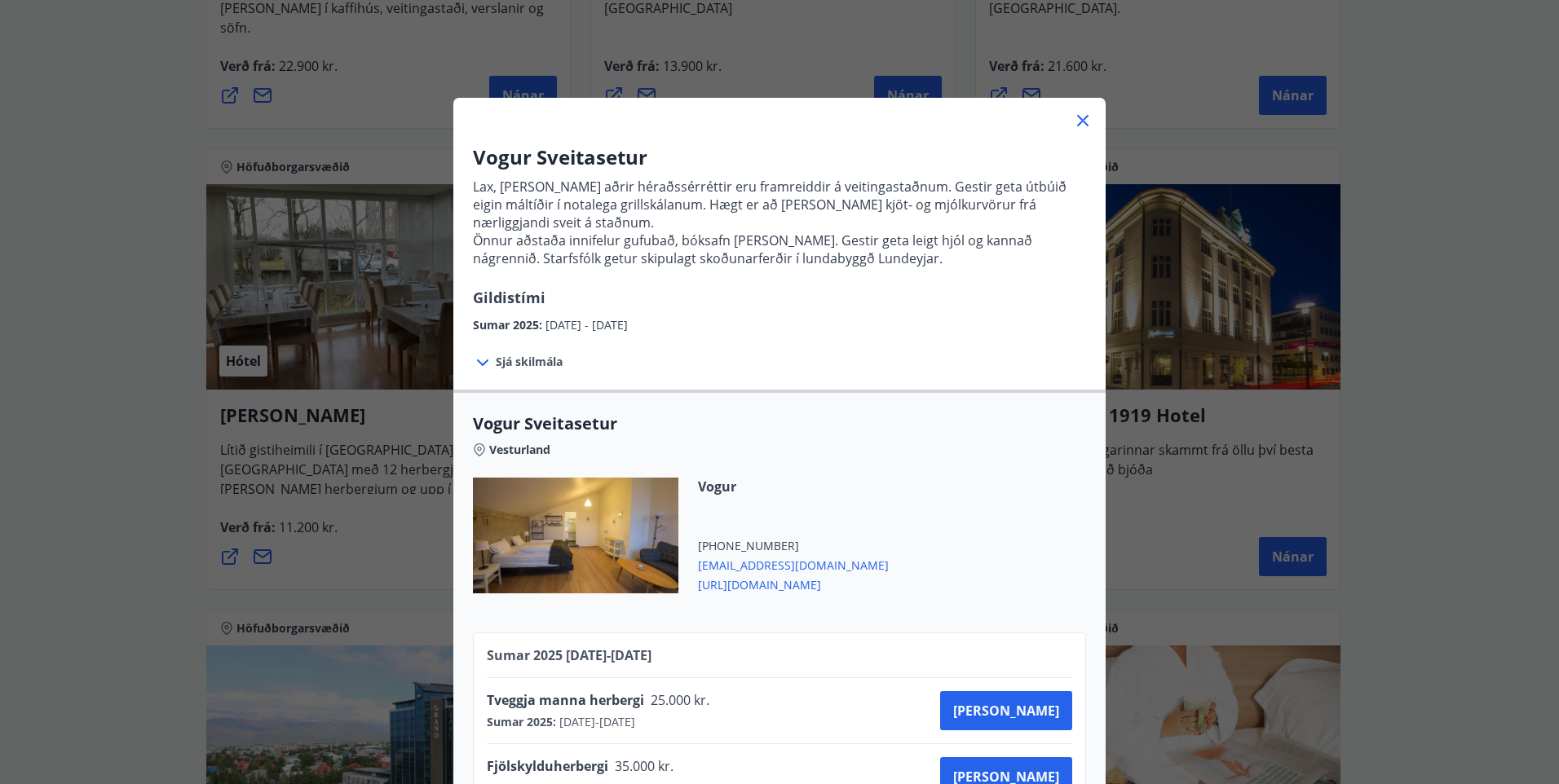
click at [1502, 333] on div "Vogur Sveitasetur Lax, lamb og aðrir héraðssérréttir eru framreiddir á veitinga…" at bounding box center [779, 392] width 1559 height 784
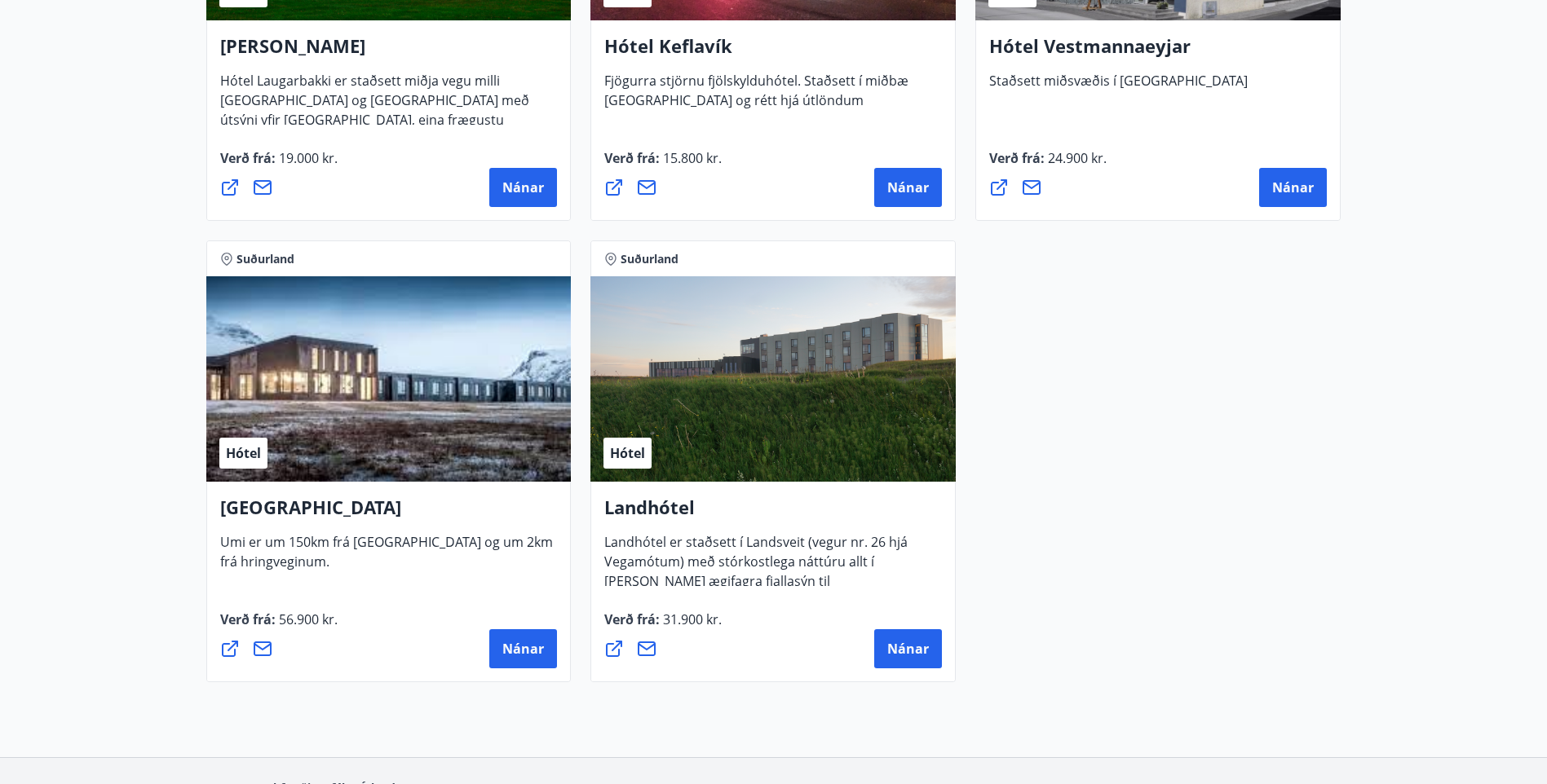
scroll to position [4256, 0]
